Goal: Task Accomplishment & Management: Use online tool/utility

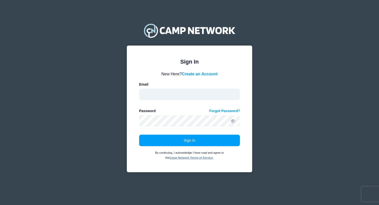
type input "[EMAIL_ADDRESS][DOMAIN_NAME]"
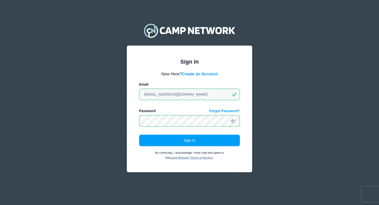
click at [190, 140] on button "Sign In" at bounding box center [189, 141] width 101 height 12
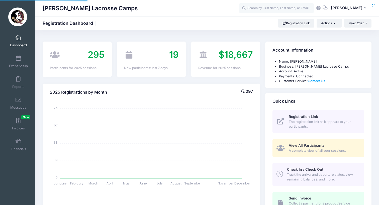
select select
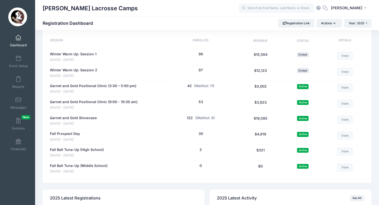
scroll to position [240, 0]
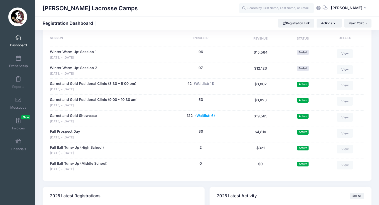
click at [206, 113] on button "(Waitlist: 6)" at bounding box center [205, 115] width 20 height 5
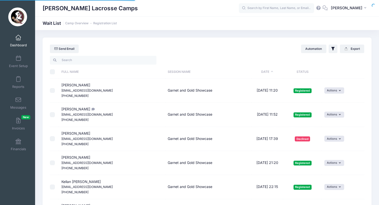
select select "50"
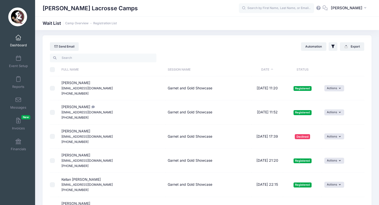
click at [297, 69] on th "Status" at bounding box center [302, 69] width 39 height 13
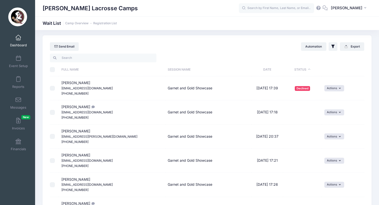
click at [297, 69] on th "Status" at bounding box center [302, 69] width 39 height 13
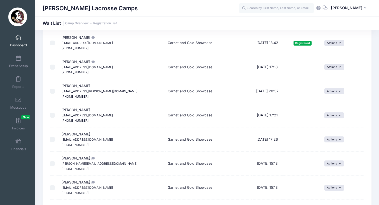
scroll to position [458, 0]
click at [339, 161] on button "Actions" at bounding box center [334, 164] width 20 height 6
click at [328, 159] on link "Invite" at bounding box center [327, 160] width 22 height 10
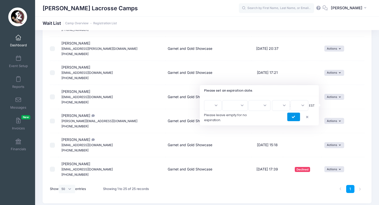
scroll to position [500, 0]
click at [296, 118] on button "submit" at bounding box center [293, 117] width 13 height 9
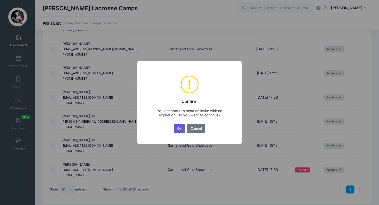
click at [179, 129] on button "Ok" at bounding box center [180, 128] width 12 height 9
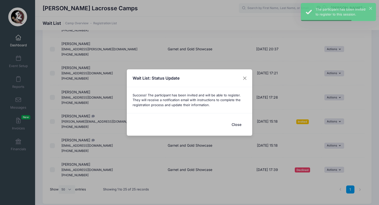
click at [240, 125] on button "Close" at bounding box center [236, 124] width 20 height 11
